Goal: Transaction & Acquisition: Obtain resource

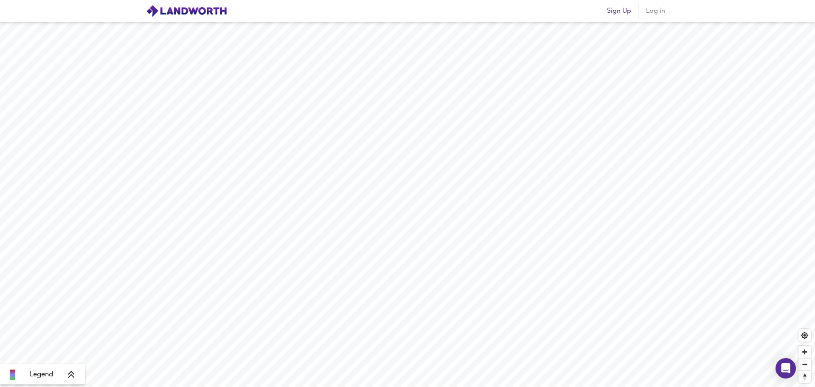
click at [654, 14] on span "Log in" at bounding box center [655, 11] width 20 height 12
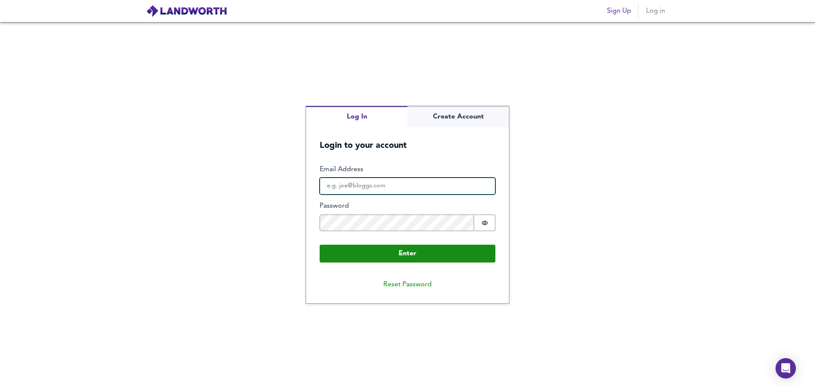
type input "[EMAIL_ADDRESS][DOMAIN_NAME]"
click at [489, 220] on button "Password is hidden" at bounding box center [484, 222] width 21 height 17
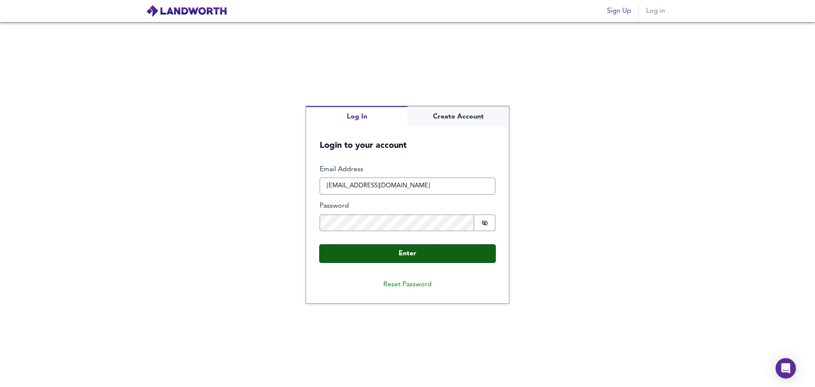
click at [445, 253] on button "Enter" at bounding box center [408, 254] width 176 height 18
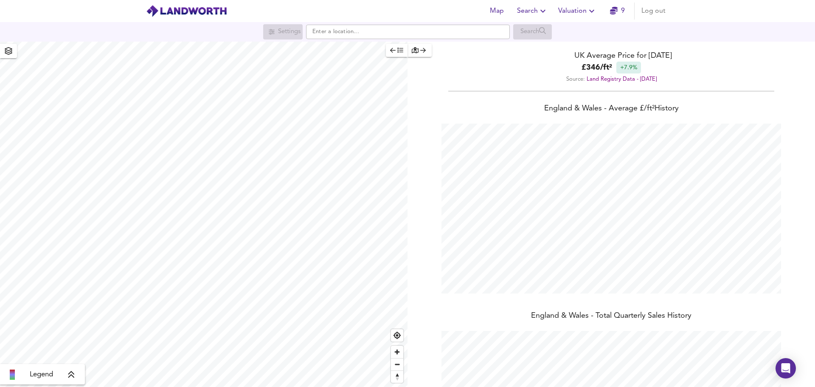
scroll to position [387, 815]
click at [319, 34] on input "text" at bounding box center [408, 32] width 204 height 14
click at [327, 48] on strong "E1 5DS" at bounding box center [334, 48] width 20 height 6
type input "London E1 5DS"
checkbox input "false"
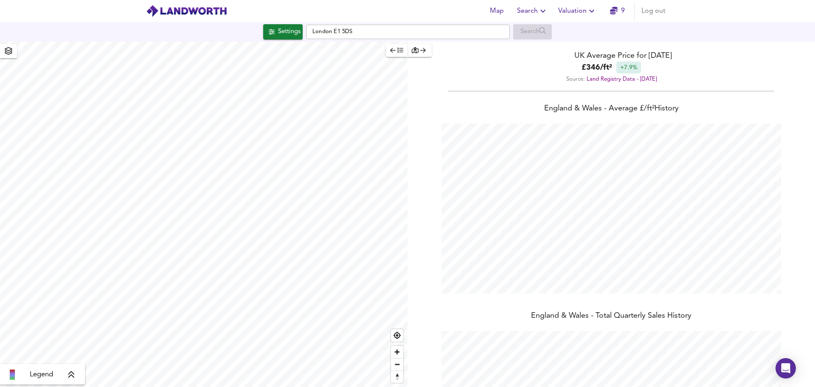
checkbox input "true"
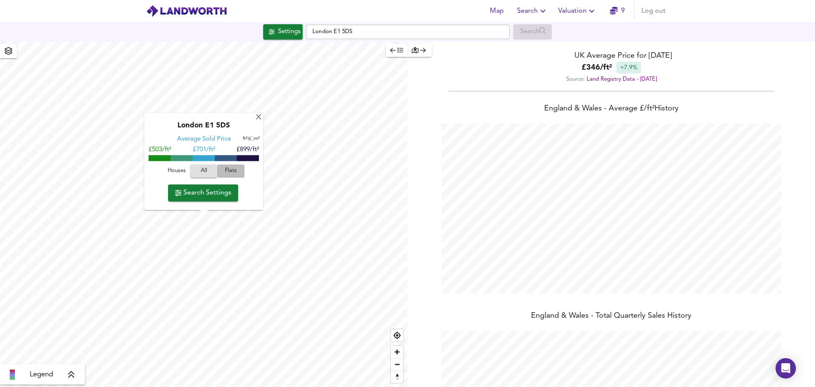
click at [231, 168] on span "Flats" at bounding box center [231, 171] width 23 height 10
click at [206, 191] on span "Search Settings" at bounding box center [203, 193] width 56 height 12
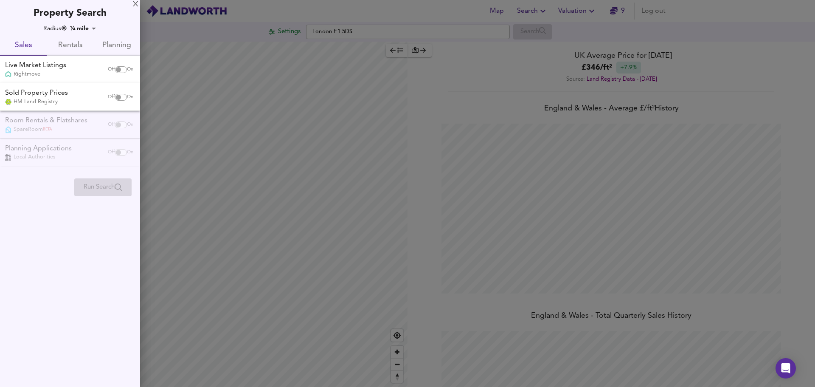
click at [70, 47] on span "Rentals" at bounding box center [70, 45] width 37 height 13
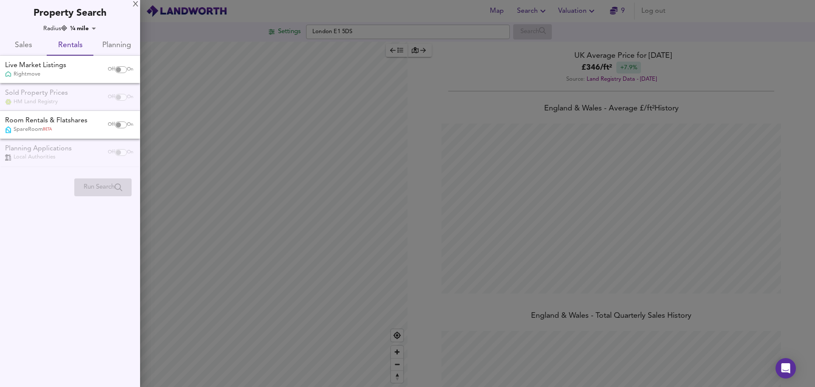
click at [127, 69] on span "On" at bounding box center [130, 69] width 6 height 7
checkbox input "true"
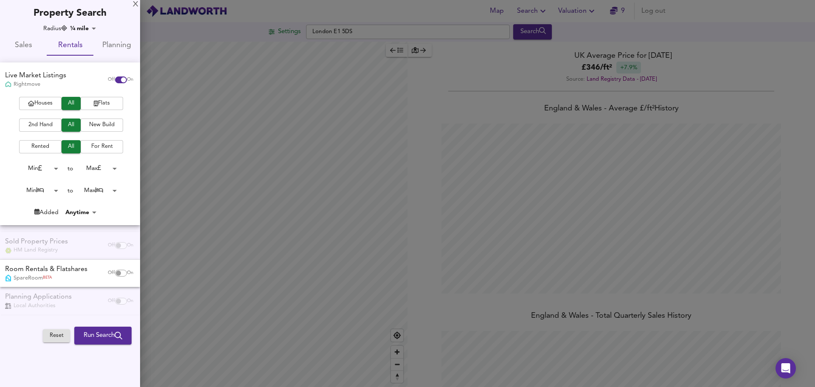
click at [57, 189] on body "Map Search Valuation 9 Log out Settings [GEOGRAPHIC_DATA] E1 5DS Search Legend …" at bounding box center [407, 193] width 815 height 387
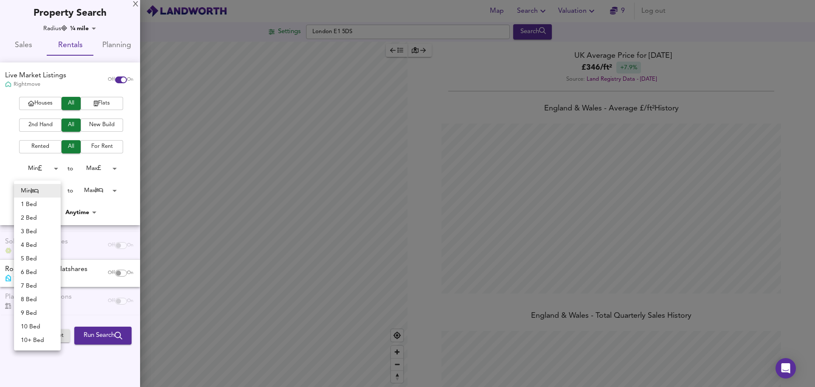
click at [43, 203] on li "1 Bed" at bounding box center [37, 204] width 47 height 14
type input "1"
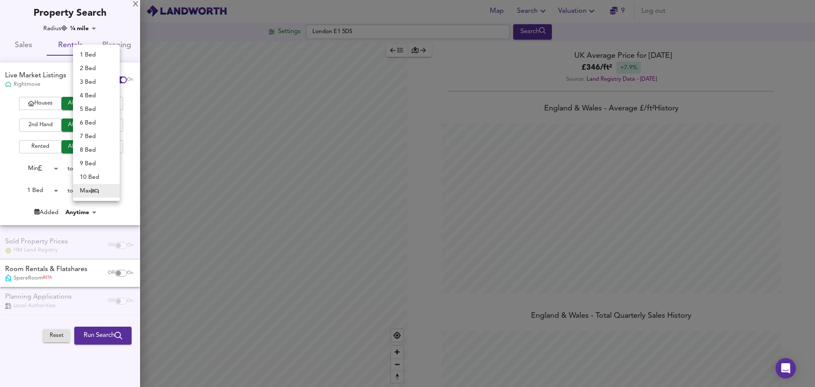
click at [113, 191] on body "Map Search Valuation 9 Log out Settings [GEOGRAPHIC_DATA] E1 5DS Search Legend …" at bounding box center [407, 193] width 815 height 387
click at [101, 55] on li "1 Bed" at bounding box center [96, 55] width 47 height 14
type input "1"
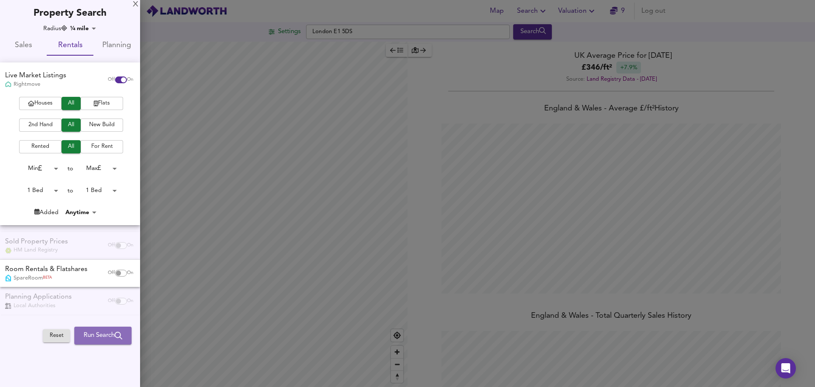
click at [90, 333] on span "Run Search" at bounding box center [103, 335] width 39 height 11
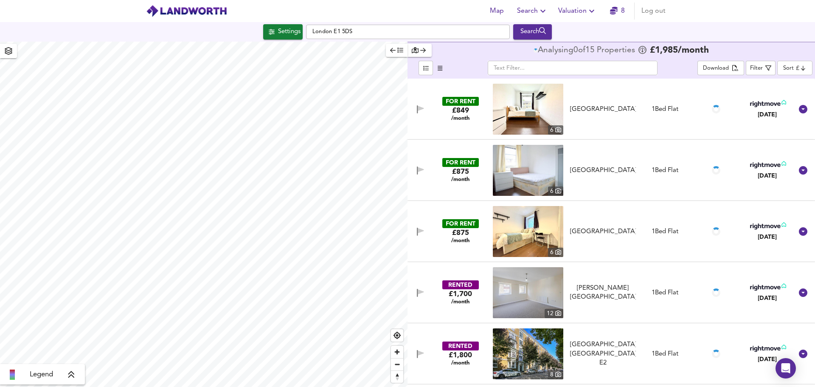
click at [805, 64] on body "Map Search Valuation 8 Log out Settings [GEOGRAPHIC_DATA] E1 5DS Search Legend …" at bounding box center [407, 193] width 815 height 387
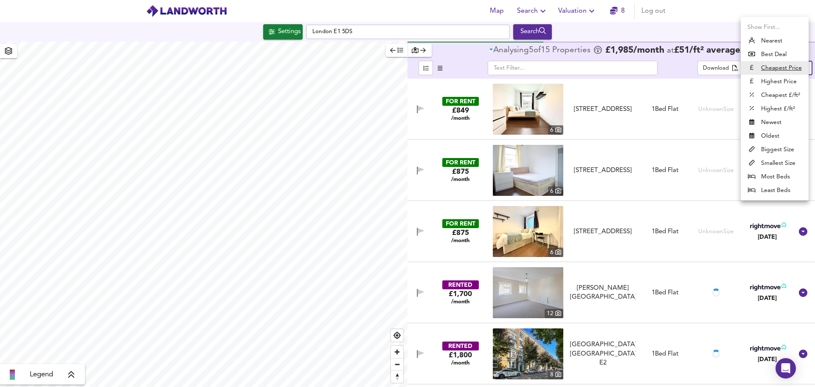
click at [666, 6] on div at bounding box center [407, 193] width 815 height 387
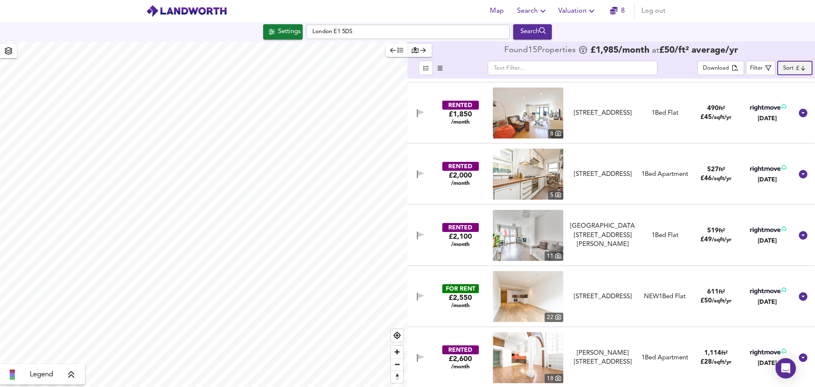
scroll to position [425, 0]
click at [520, 182] on img at bounding box center [528, 173] width 70 height 51
click at [298, 28] on div "Settings" at bounding box center [289, 31] width 23 height 11
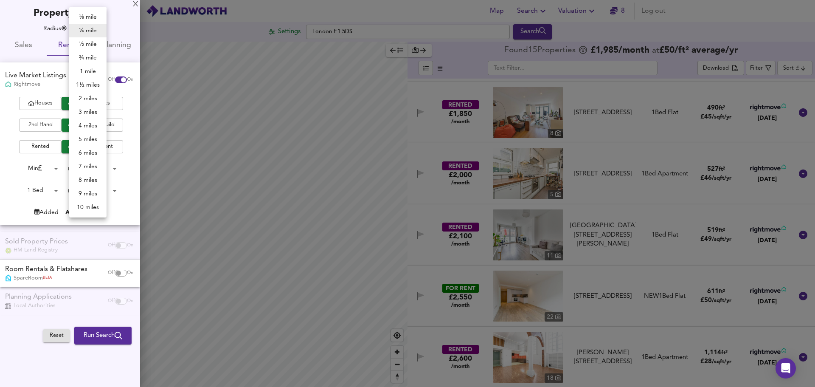
click at [95, 27] on body "Map Search Valuation 8 Log out Settings [GEOGRAPHIC_DATA] E1 5DS Search Legend …" at bounding box center [407, 193] width 815 height 387
click at [88, 41] on li "½ mile" at bounding box center [87, 44] width 37 height 14
type input "805"
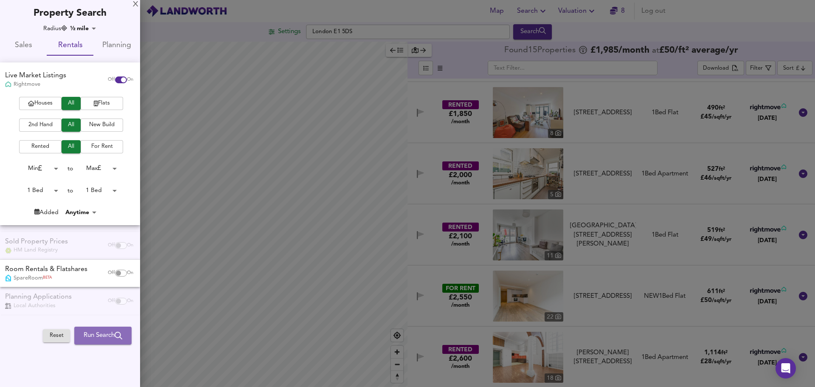
click at [93, 333] on span "Run Search" at bounding box center [103, 335] width 39 height 11
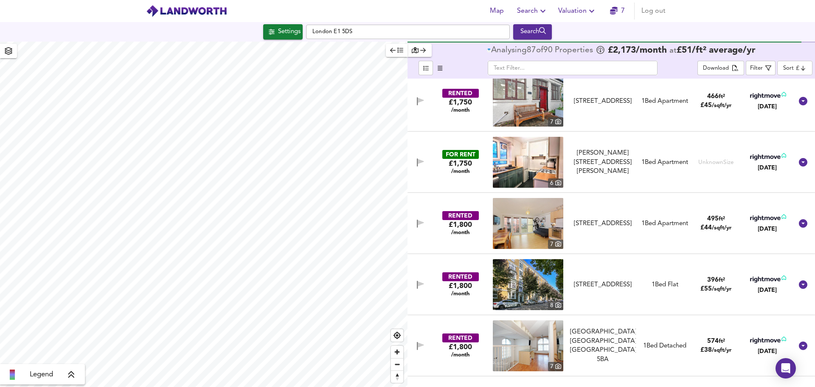
scroll to position [1061, 0]
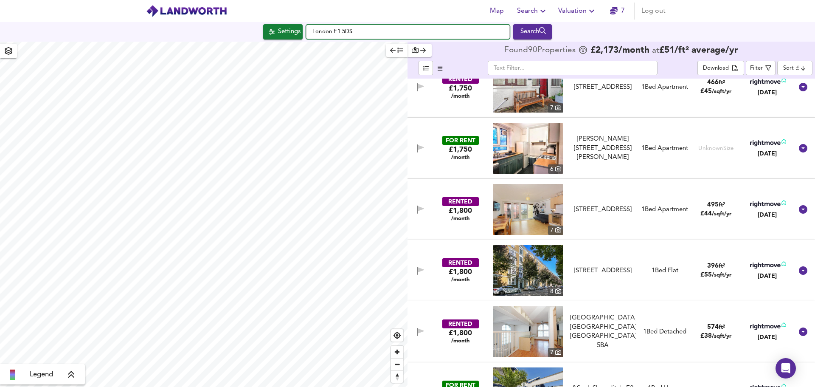
drag, startPoint x: 381, startPoint y: 35, endPoint x: 302, endPoint y: 28, distance: 79.3
click at [302, 28] on div "Settings [GEOGRAPHIC_DATA] E1 5DS Search" at bounding box center [407, 31] width 815 height 15
click at [327, 48] on strong "E14 6EF" at bounding box center [335, 48] width 23 height 6
type input "London E14 6EF"
click at [279, 40] on div "Settings [GEOGRAPHIC_DATA] E14 6EF Search" at bounding box center [407, 32] width 815 height 20
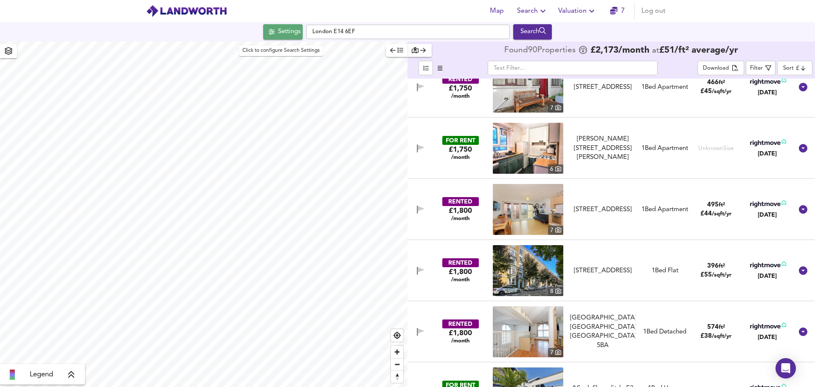
click at [281, 33] on div "Settings" at bounding box center [289, 31] width 23 height 11
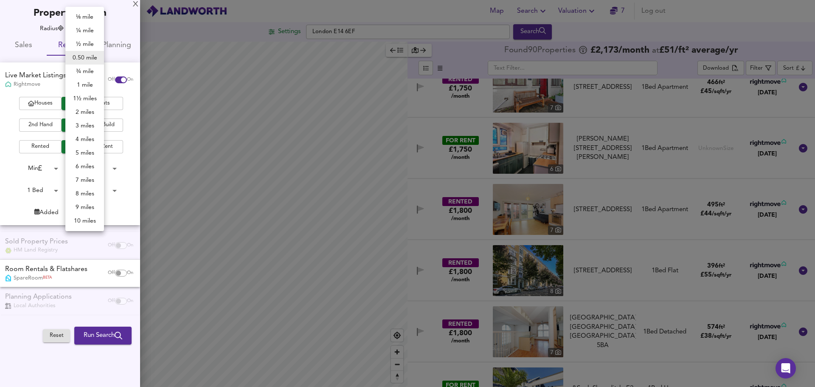
click at [79, 25] on body "Map Search Valuation 7 Log out Settings [GEOGRAPHIC_DATA] E14 6EF Search Legend…" at bounding box center [407, 193] width 815 height 387
click at [85, 31] on li "¼ mile" at bounding box center [84, 31] width 39 height 14
type input "402"
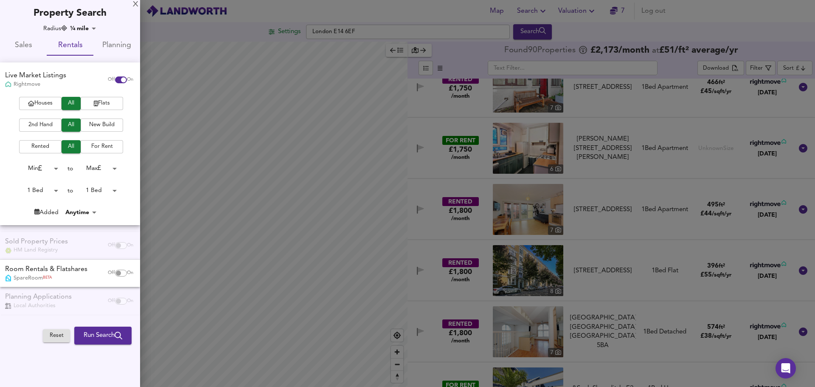
click at [86, 333] on span "Run Search" at bounding box center [103, 335] width 39 height 11
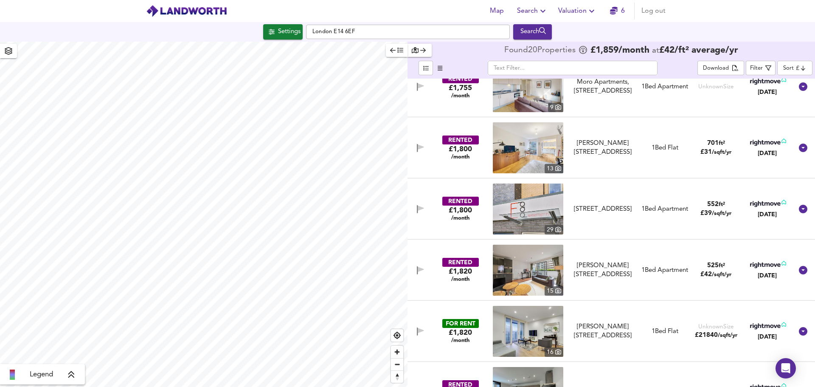
scroll to position [212, 0]
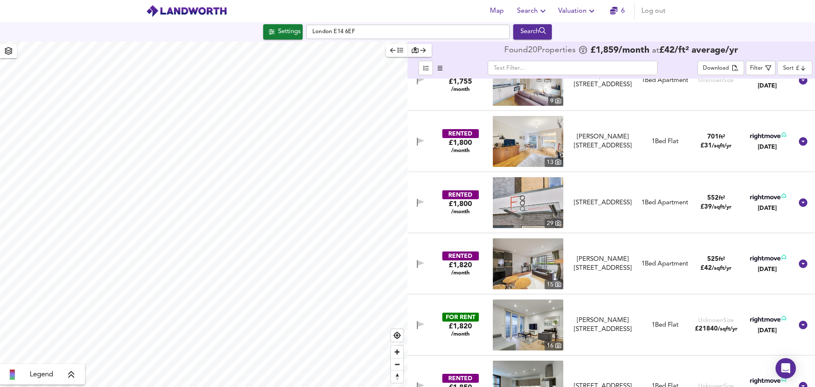
click at [529, 185] on img at bounding box center [528, 202] width 70 height 51
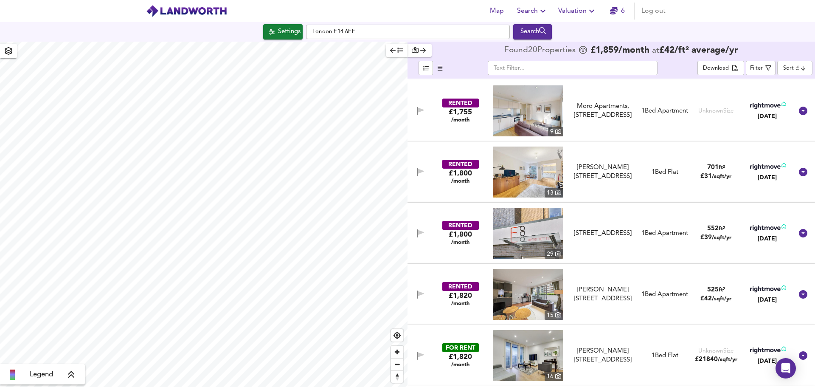
scroll to position [127, 0]
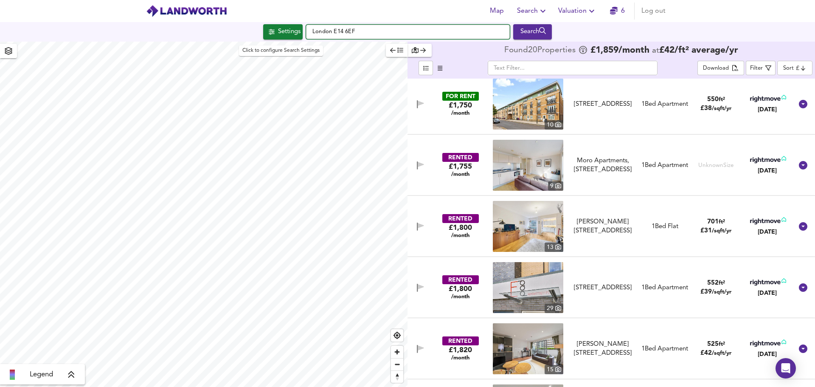
drag, startPoint x: 358, startPoint y: 31, endPoint x: 276, endPoint y: 29, distance: 81.5
click at [276, 29] on div "Settings [GEOGRAPHIC_DATA] E14 6EF Search" at bounding box center [407, 31] width 815 height 15
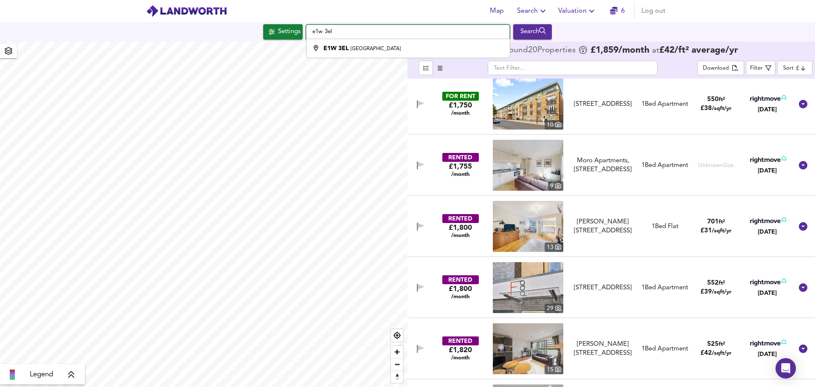
type input "London E1W 3EL"
click at [344, 48] on strong "E1W 3EL" at bounding box center [336, 48] width 25 height 6
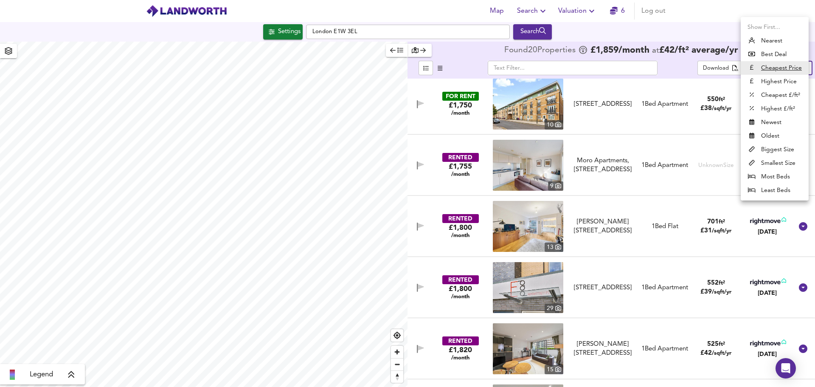
click at [787, 67] on body "Map Search Valuation 6 Log out Settings [GEOGRAPHIC_DATA] E1W 3EL Search Legend…" at bounding box center [407, 193] width 815 height 387
click at [788, 67] on u "Cheapest Price" at bounding box center [781, 68] width 41 height 8
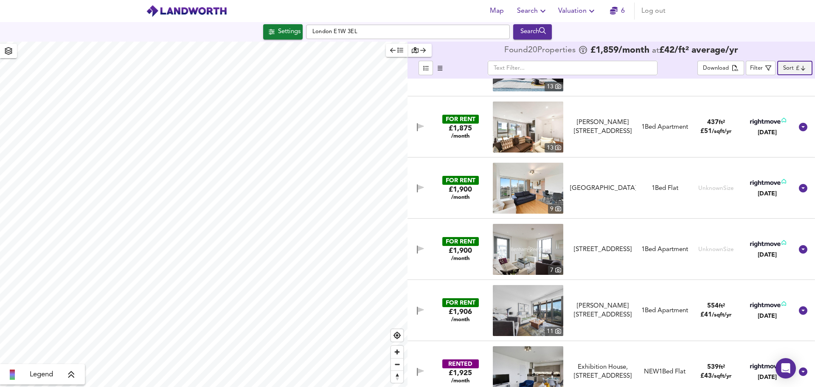
scroll to position [594, 0]
